Goal: Information Seeking & Learning: Learn about a topic

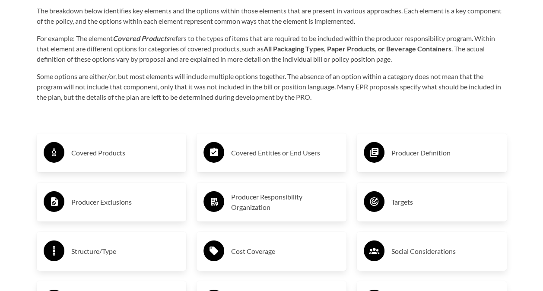
scroll to position [1381, 0]
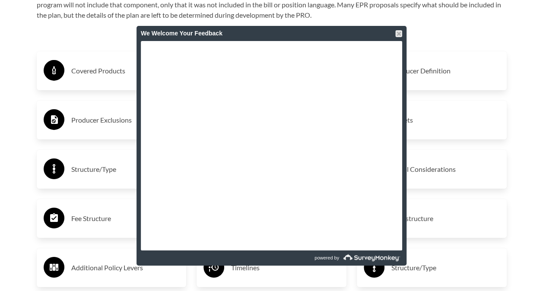
click at [402, 32] on div "We Welcome Your Feedback" at bounding box center [271, 33] width 270 height 15
click at [396, 34] on div at bounding box center [398, 33] width 7 height 7
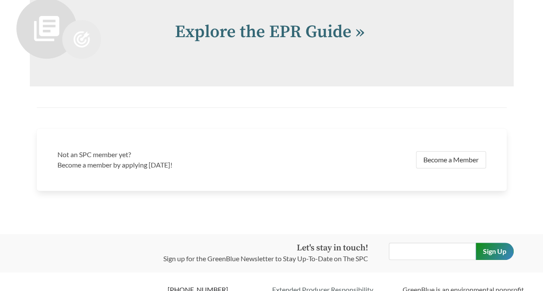
scroll to position [1856, 0]
